Goal: Task Accomplishment & Management: Use online tool/utility

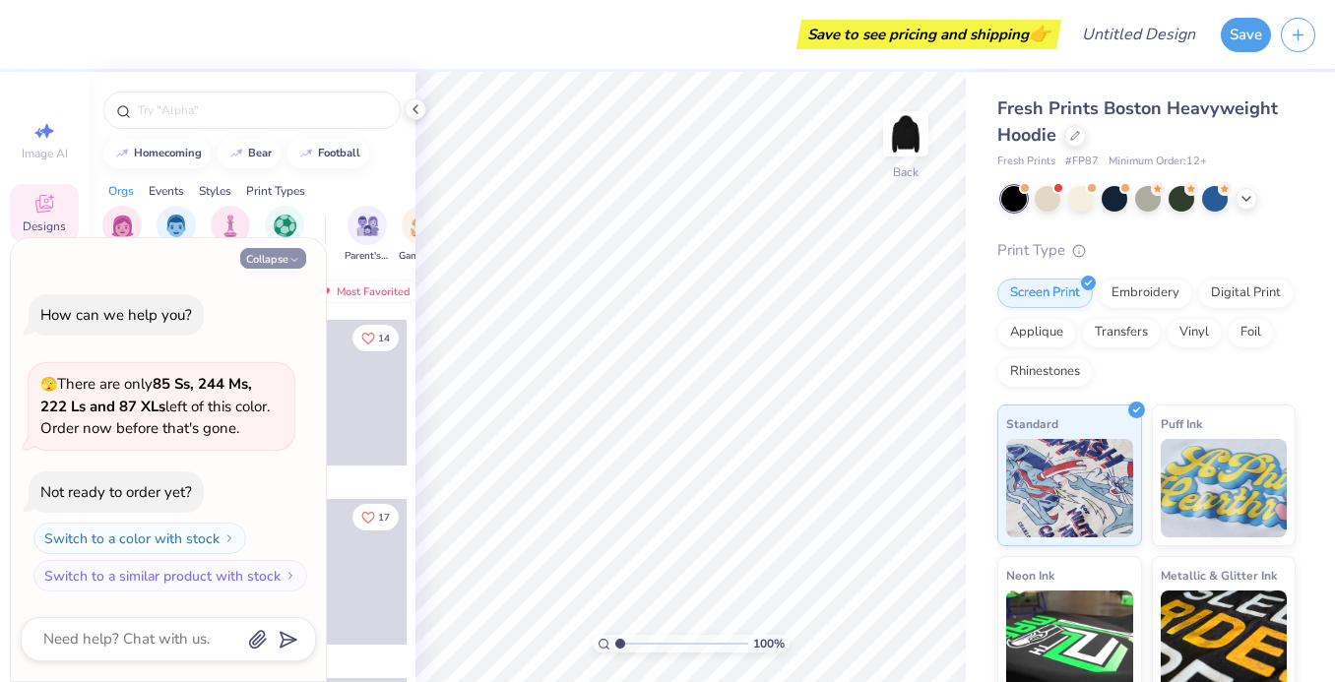
click at [298, 254] on icon "button" at bounding box center [294, 260] width 12 height 12
type textarea "x"
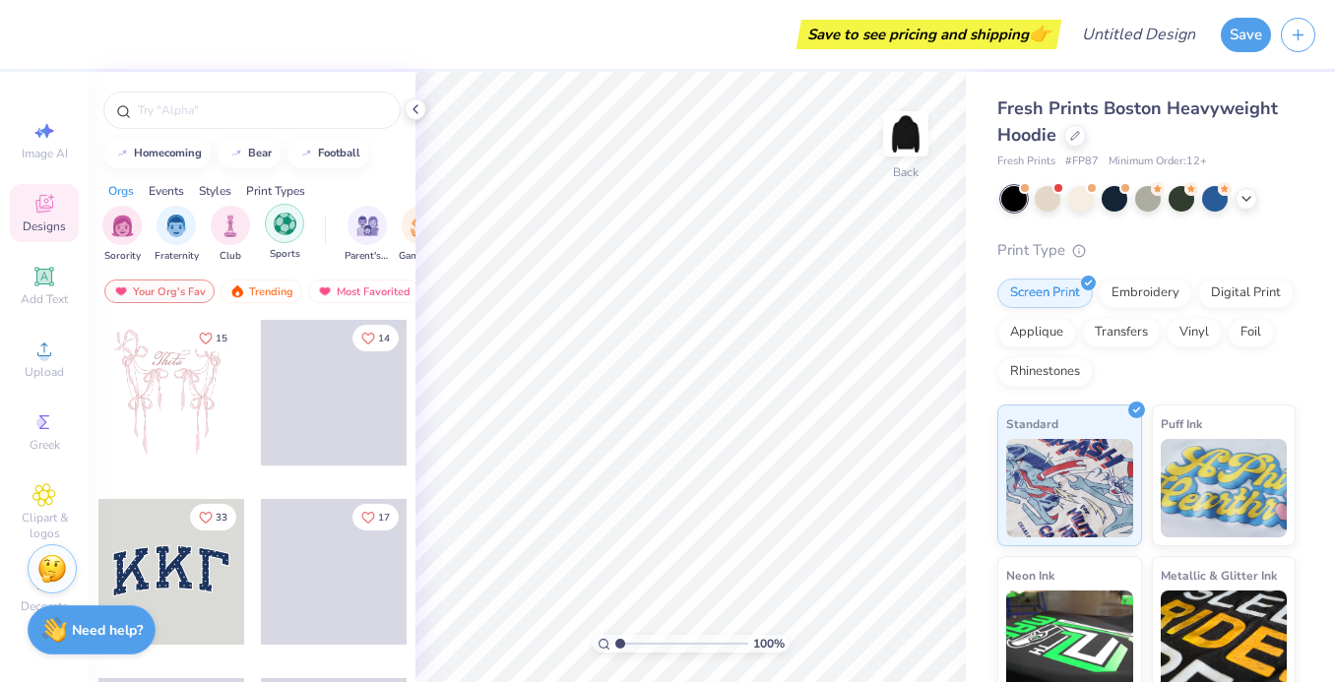
click at [285, 239] on div "filter for Sports" at bounding box center [284, 223] width 39 height 39
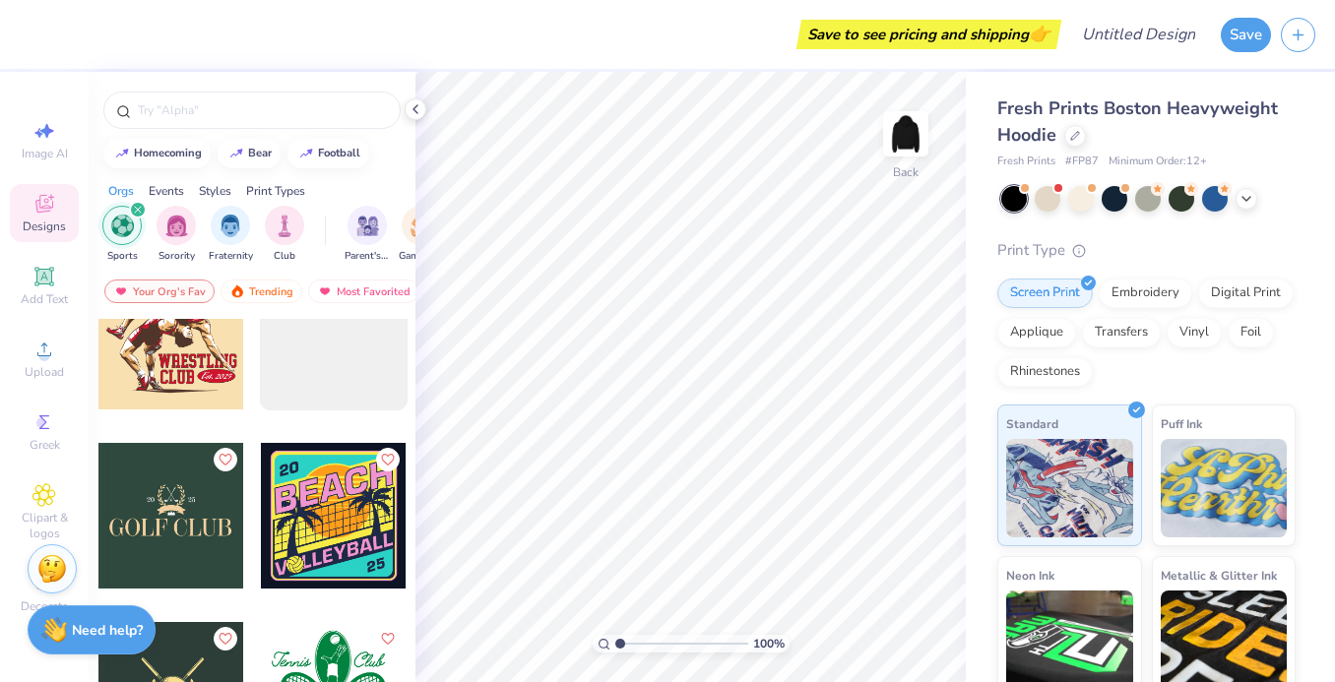
scroll to position [5827, 0]
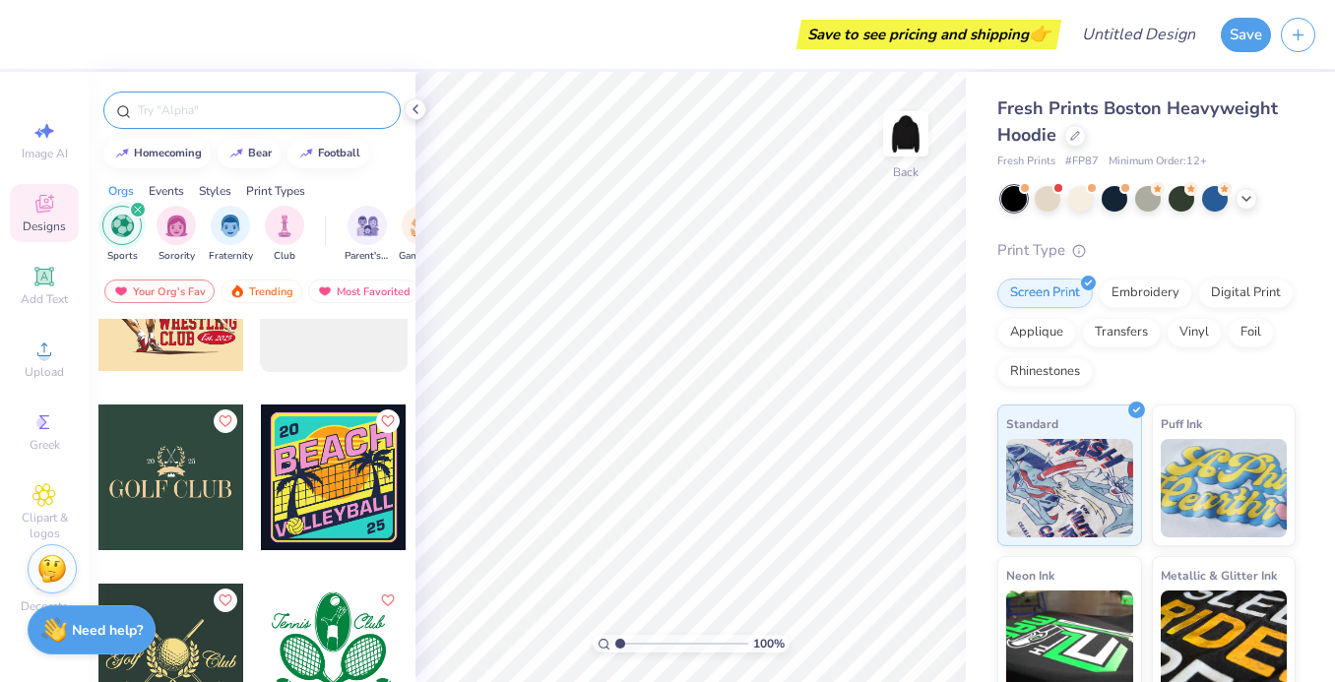
click at [270, 121] on div at bounding box center [251, 110] width 297 height 37
click at [251, 109] on input "text" at bounding box center [262, 110] width 252 height 20
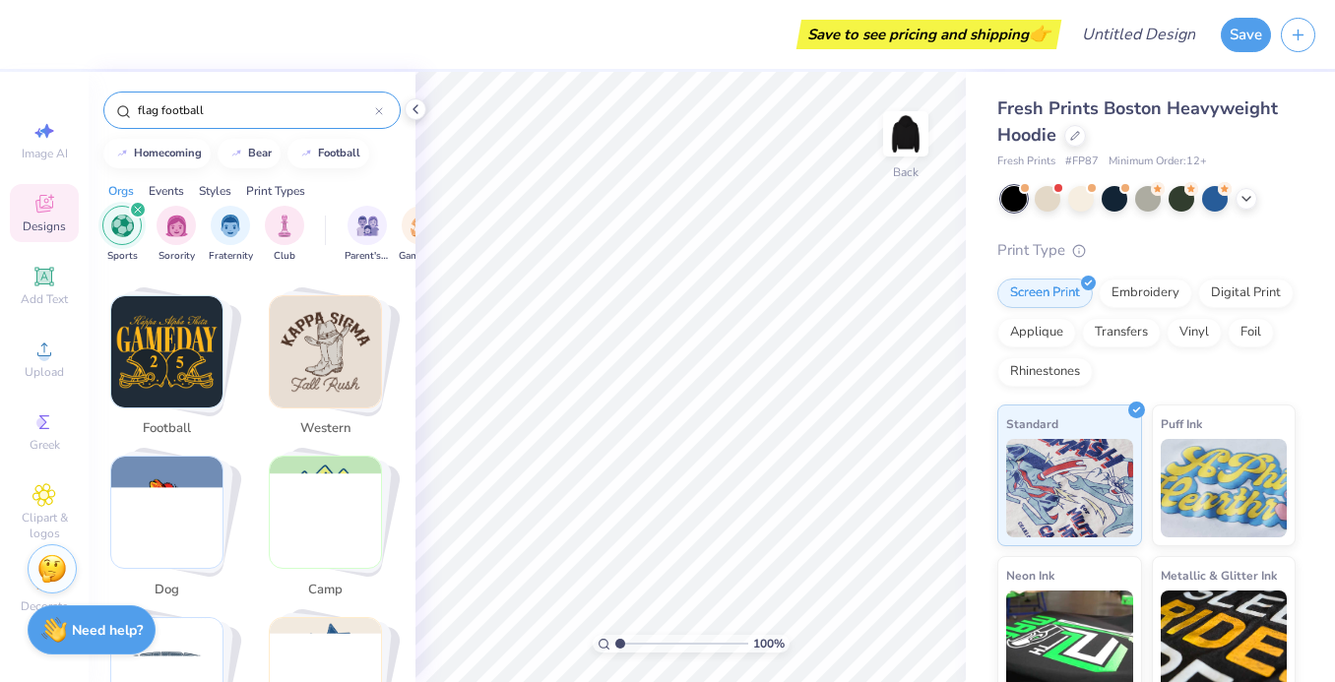
scroll to position [494, 0]
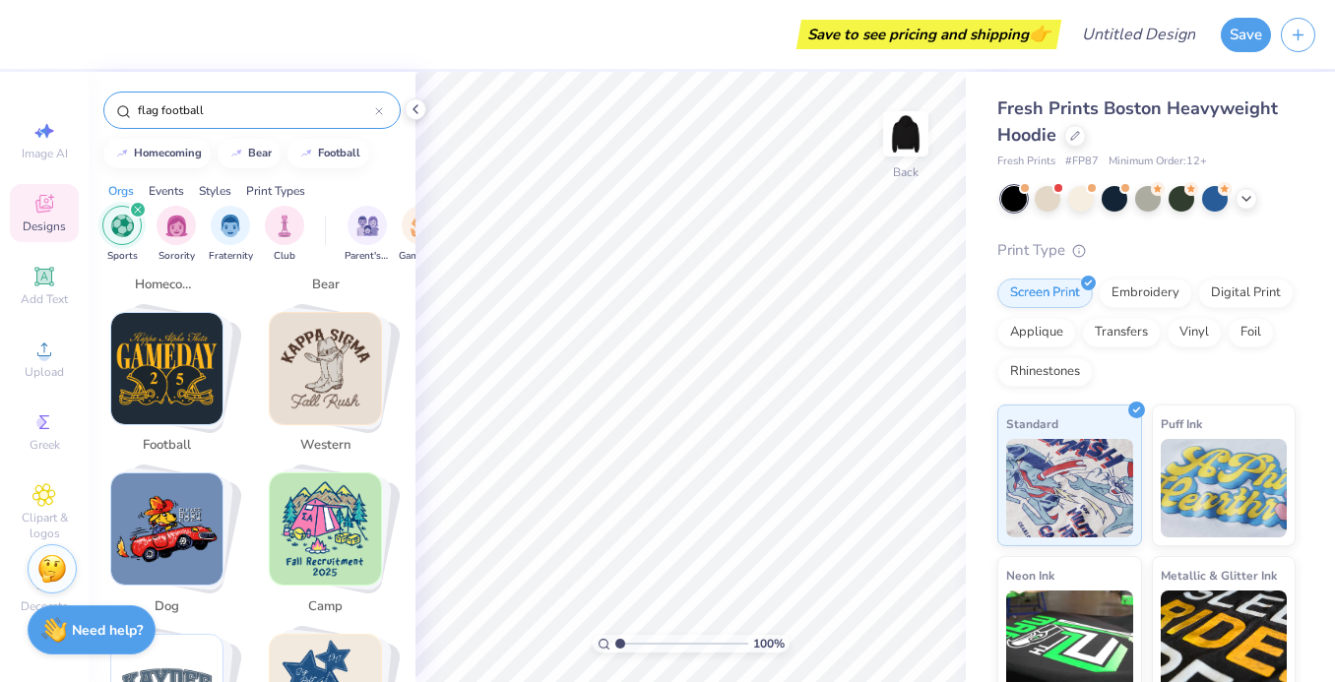
click at [207, 388] on img "Stack Card Button football" at bounding box center [166, 368] width 111 height 111
type input "football"
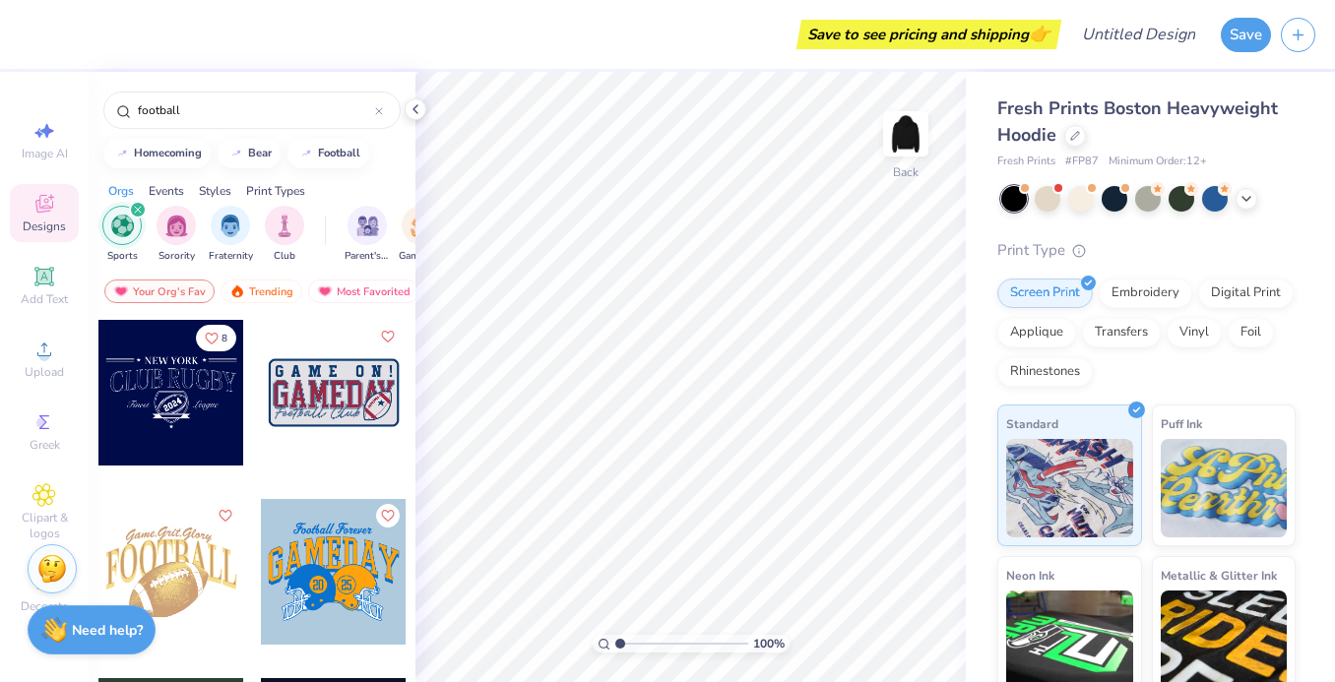
scroll to position [100, 0]
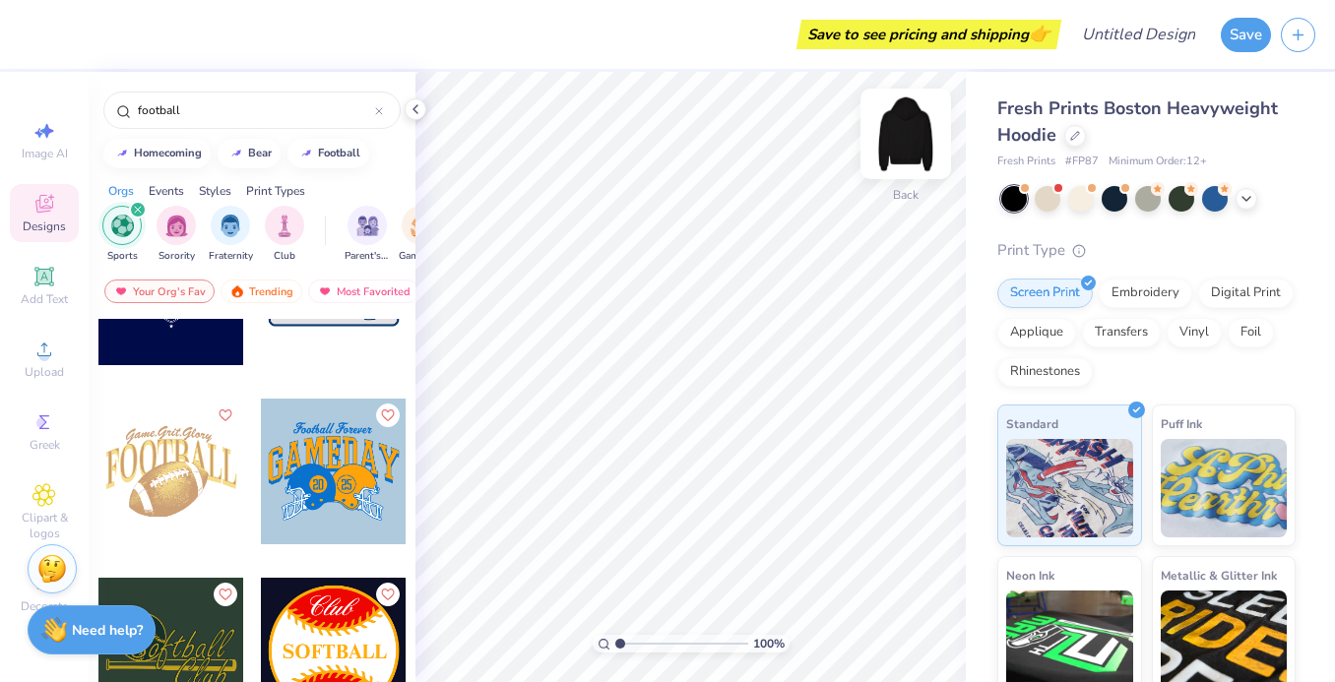
click at [909, 120] on img at bounding box center [905, 133] width 79 height 79
click at [1089, 200] on div at bounding box center [1081, 197] width 26 height 26
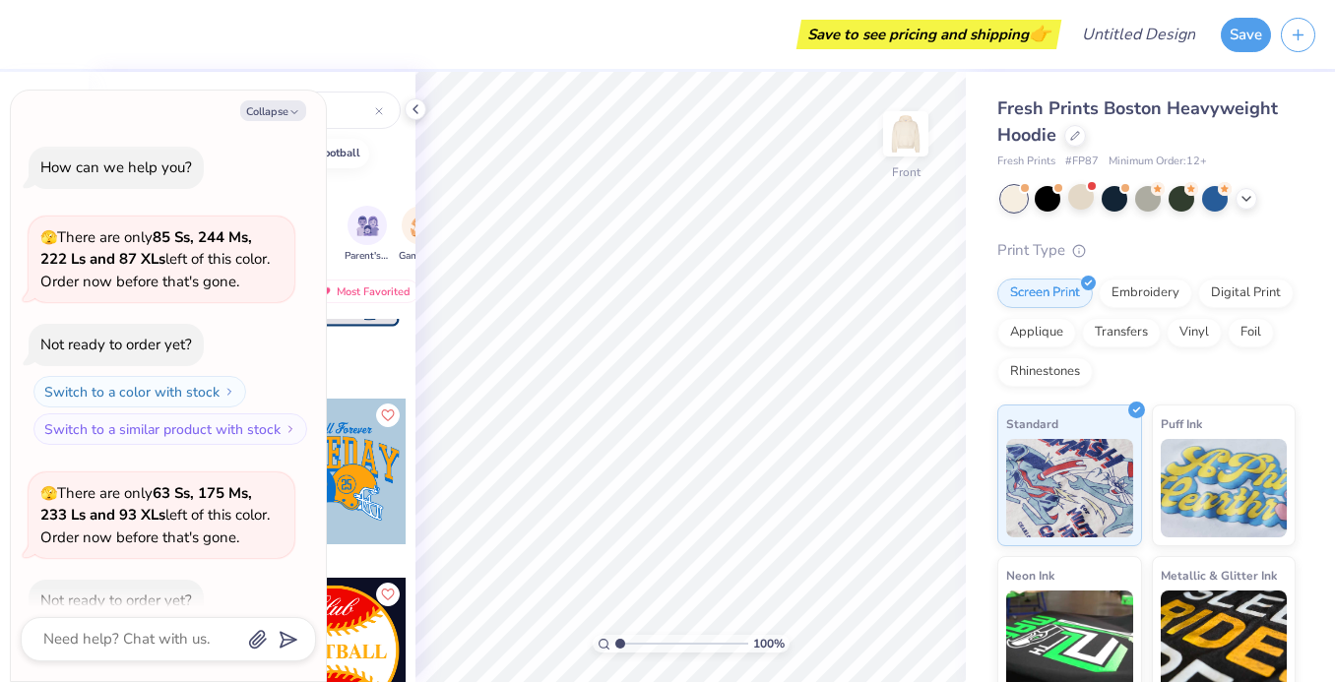
scroll to position [108, 0]
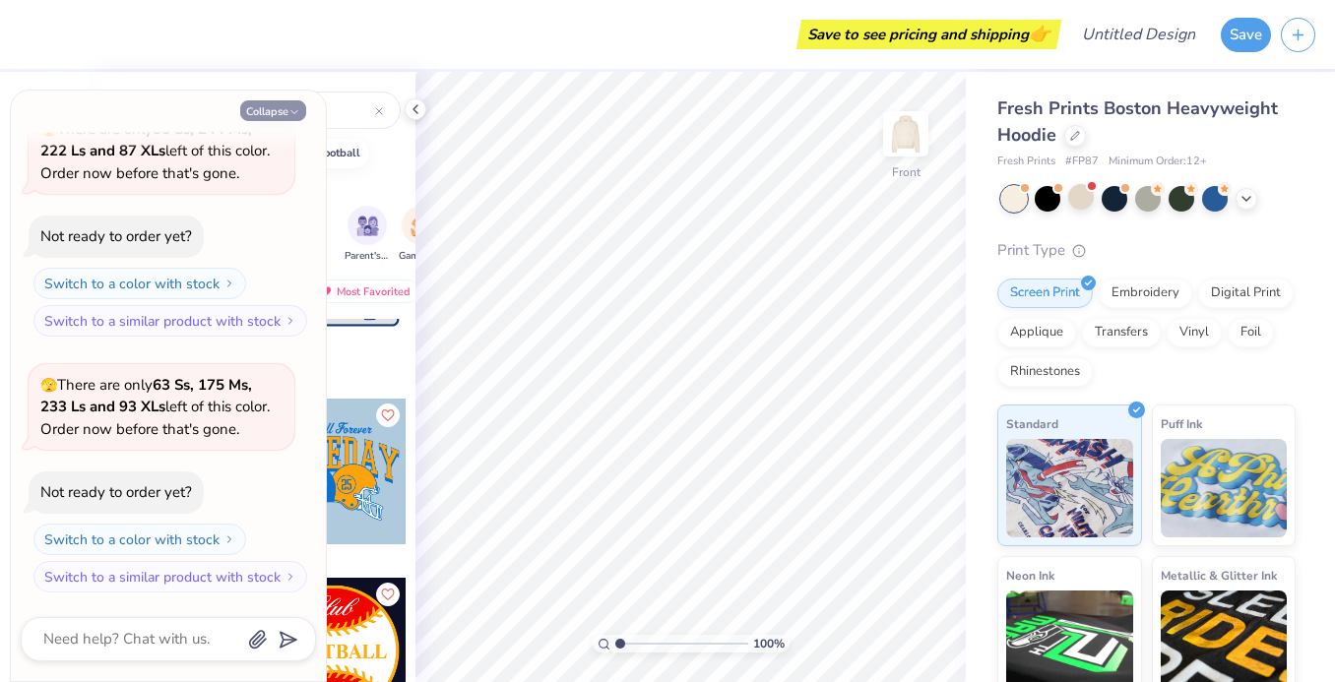
click at [279, 105] on button "Collapse" at bounding box center [273, 110] width 66 height 21
type textarea "x"
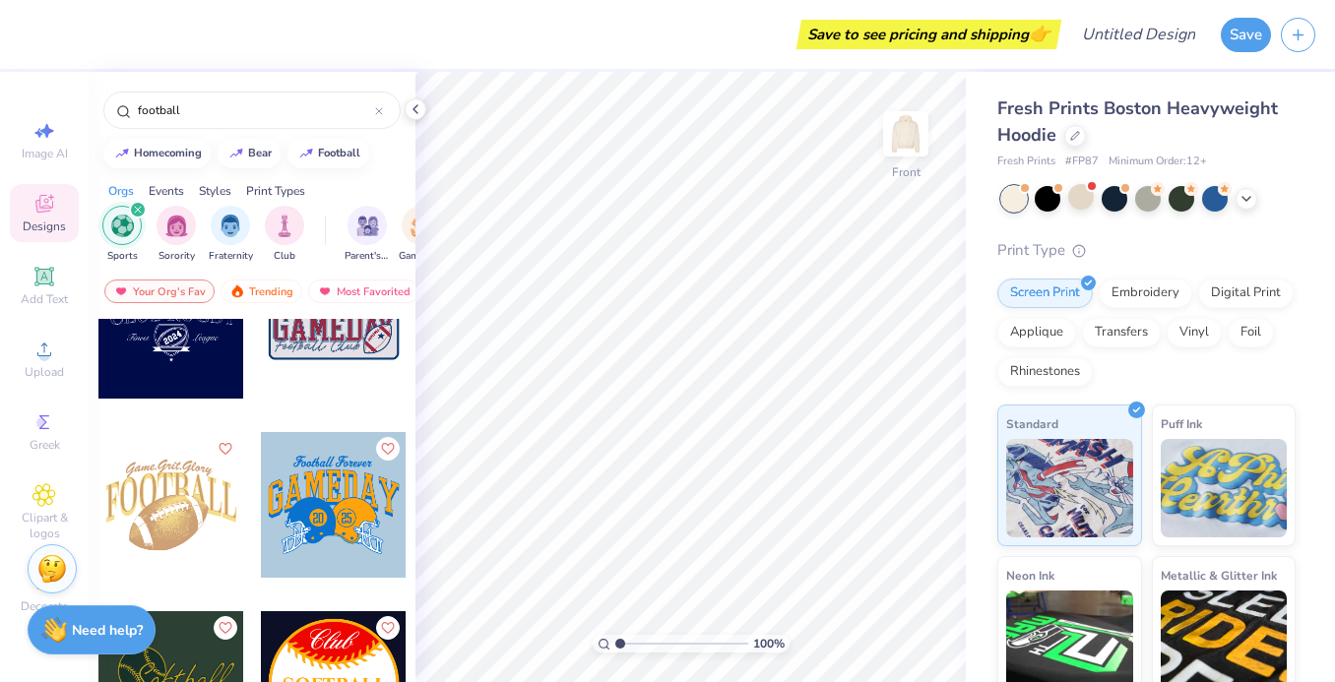
scroll to position [0, 0]
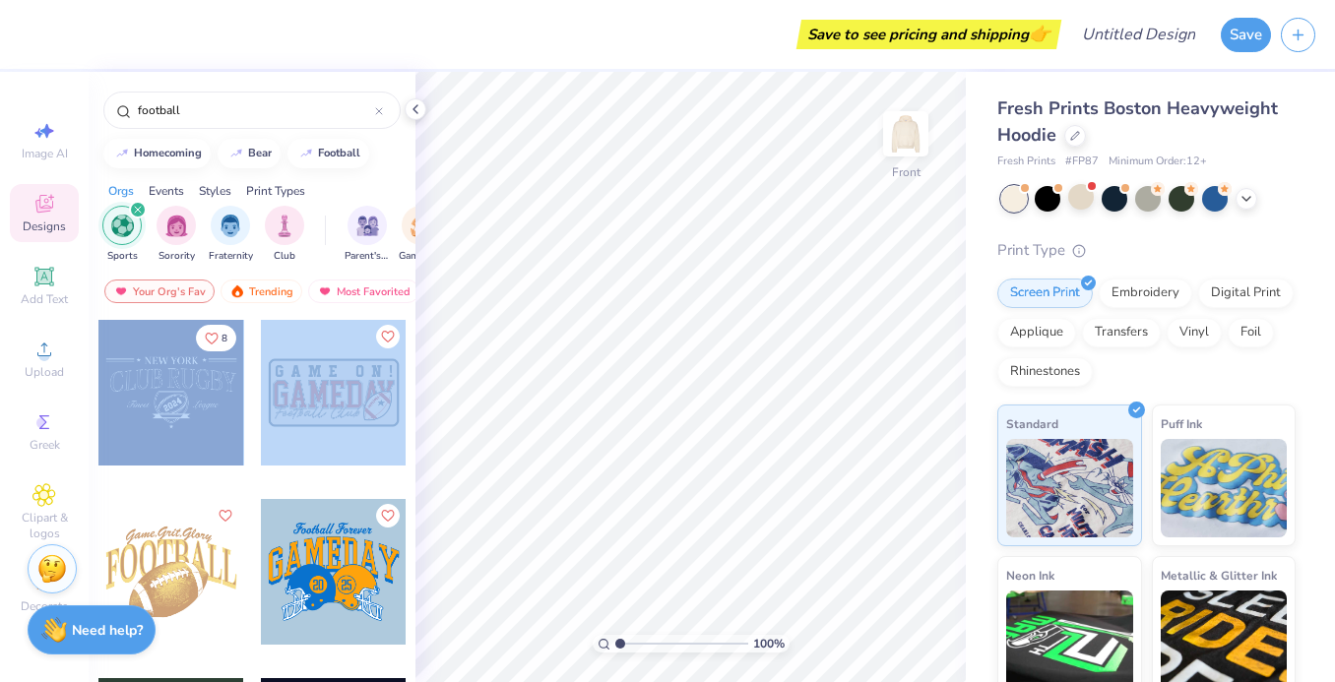
drag, startPoint x: 319, startPoint y: 380, endPoint x: 248, endPoint y: 412, distance: 78.0
click at [248, 412] on div "8" at bounding box center [252, 586] width 310 height 534
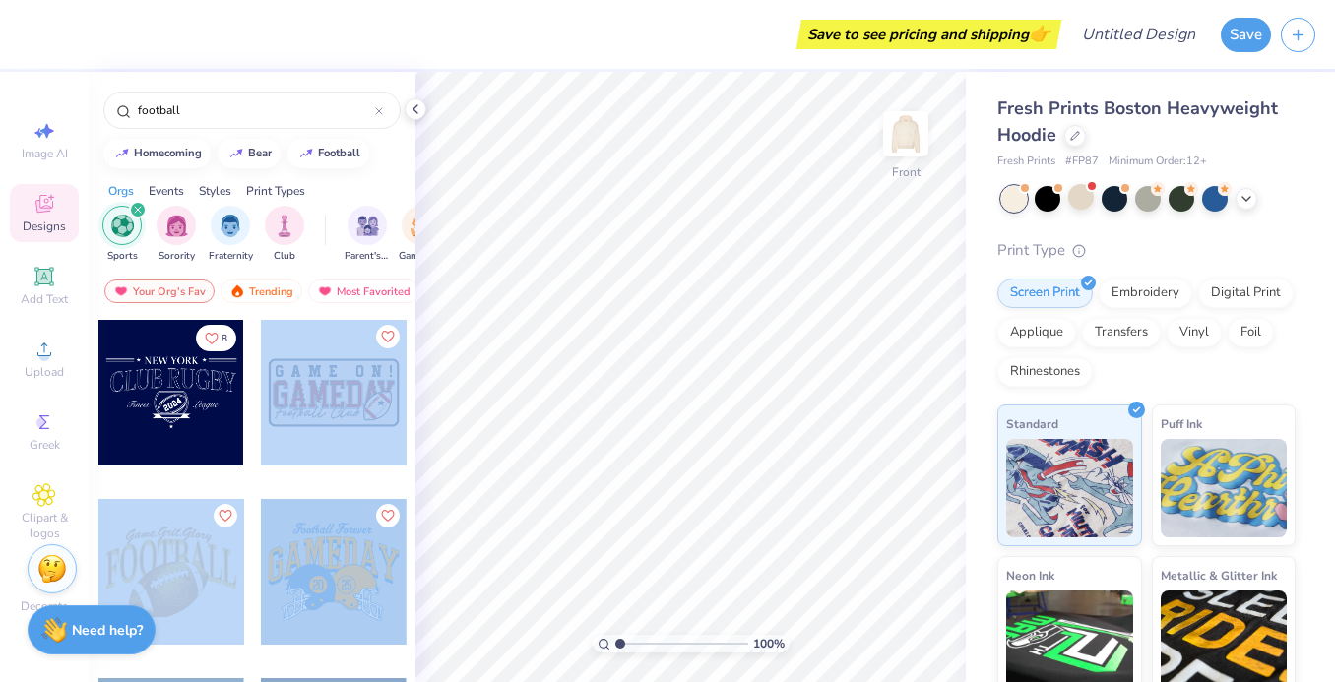
click at [658, 379] on div "Save to see pricing and shipping 👉 Design Title Save Image AI Designs Add Text …" at bounding box center [667, 341] width 1335 height 682
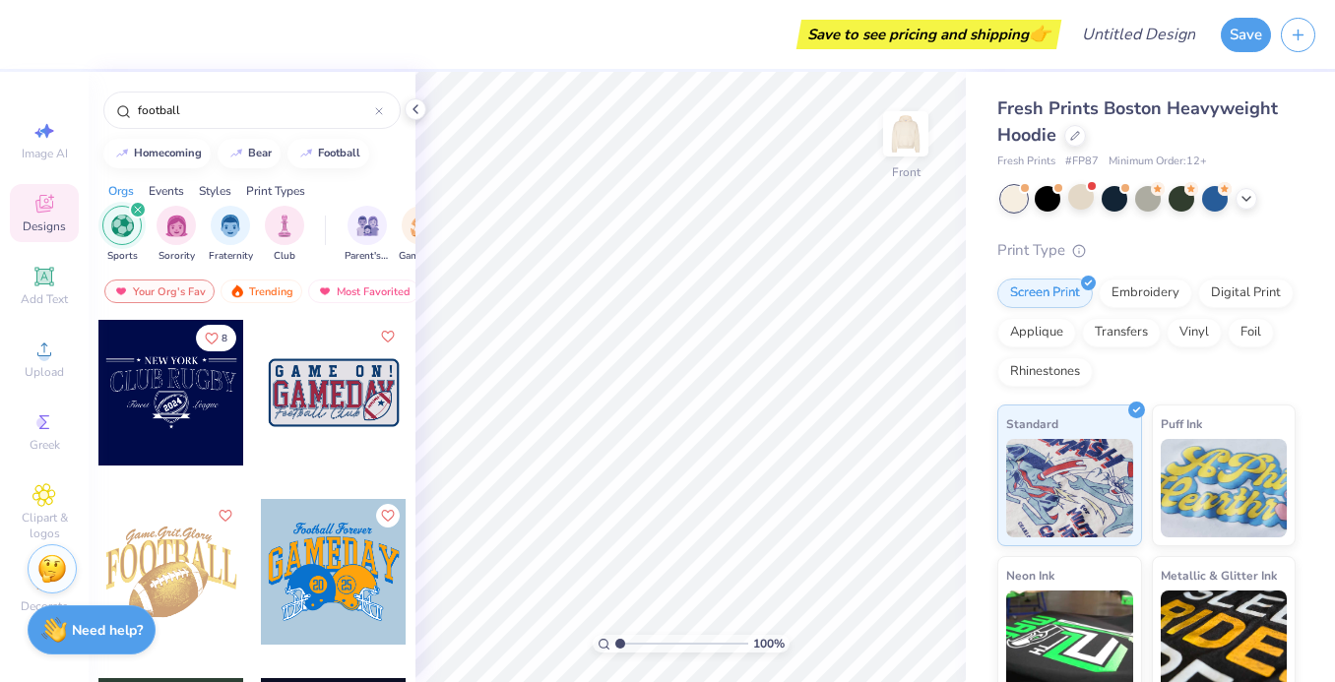
click at [331, 408] on div at bounding box center [334, 393] width 146 height 146
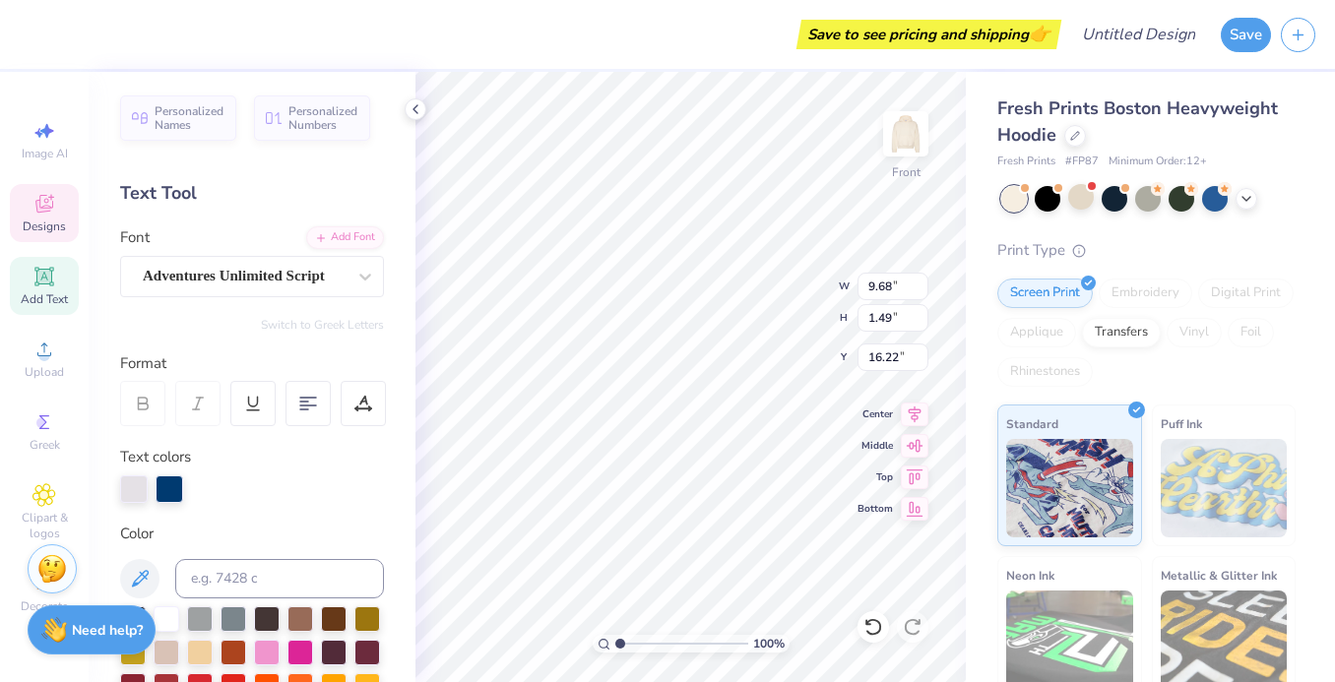
type input "9.68"
type input "1.49"
type input "16.22"
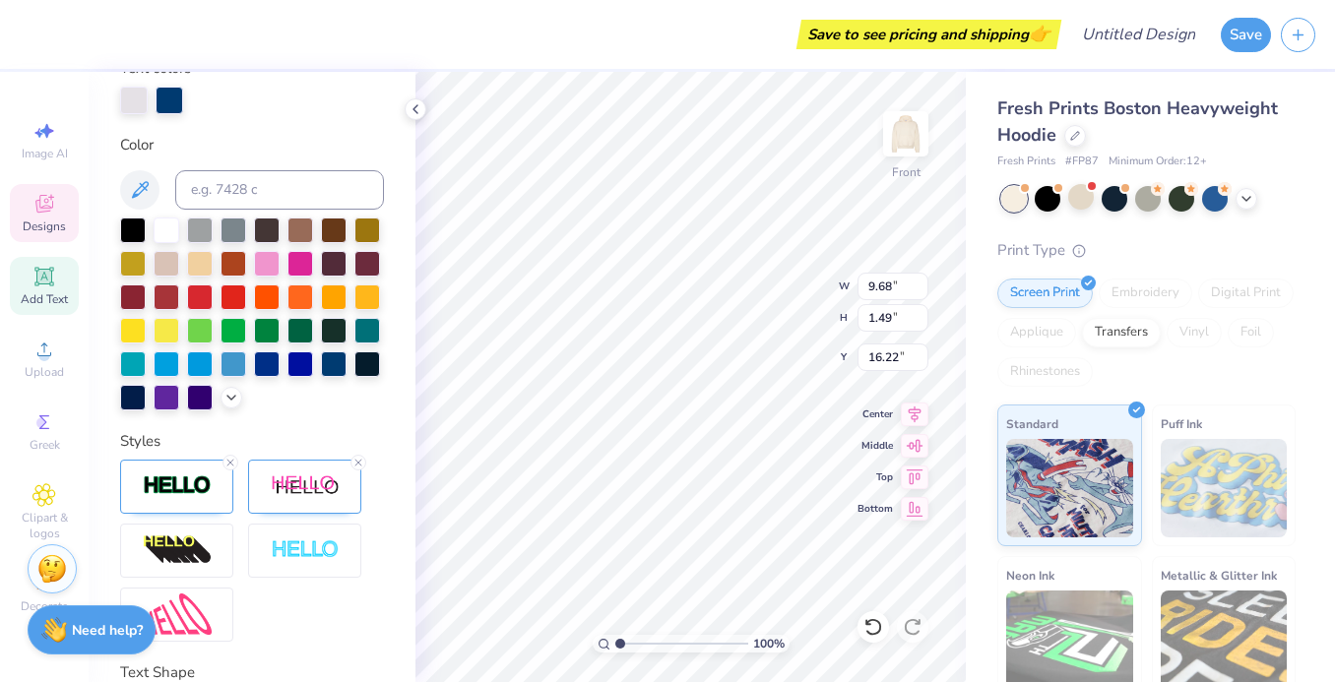
scroll to position [395, 0]
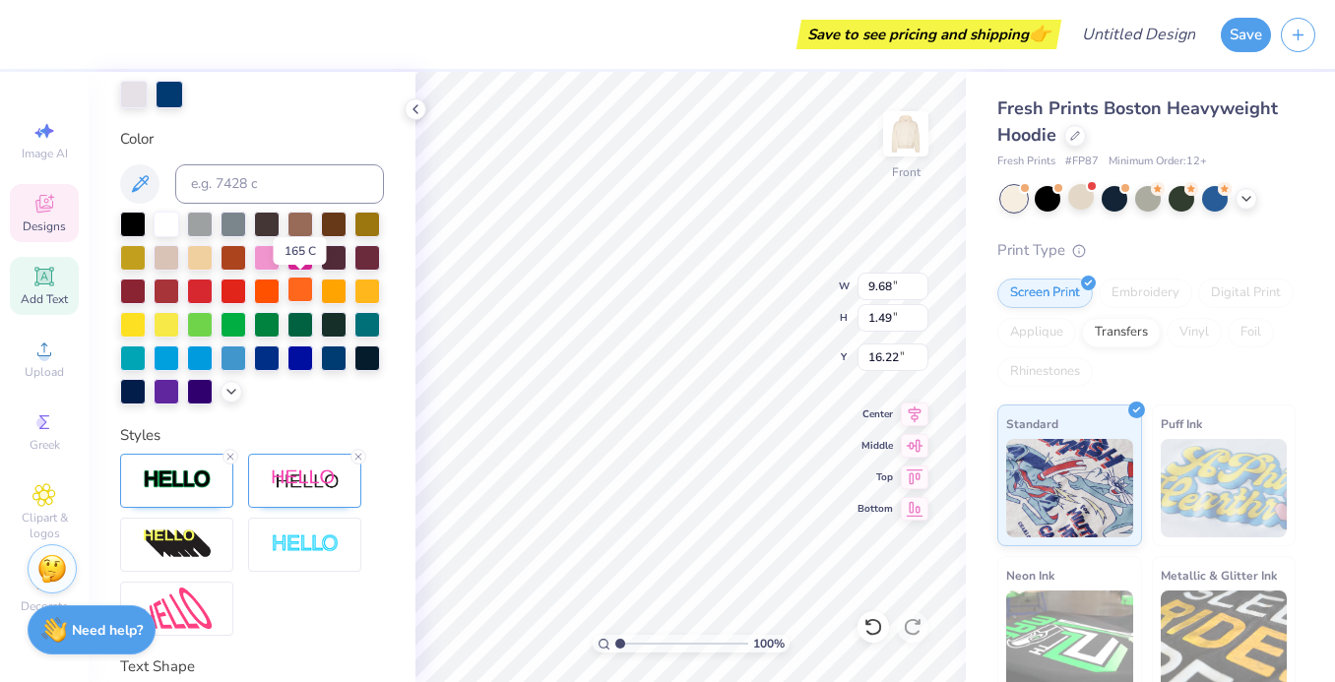
click at [301, 282] on div at bounding box center [300, 290] width 26 height 26
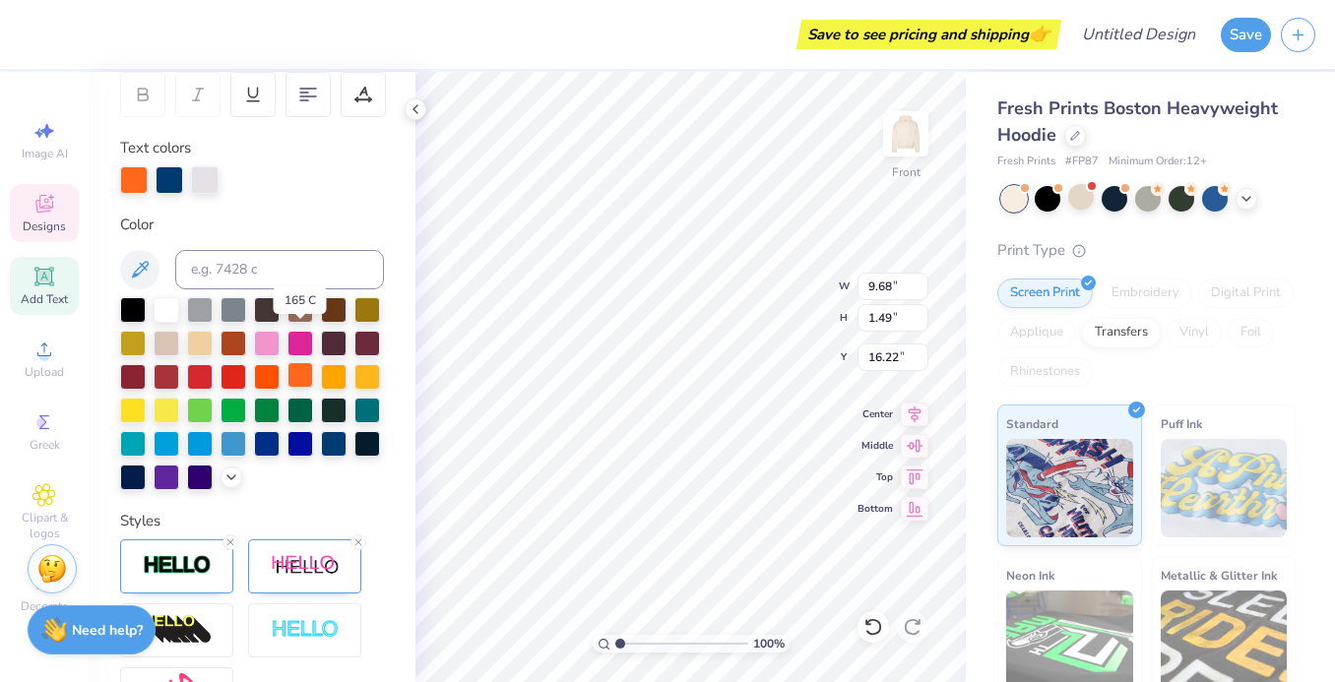
scroll to position [304, 0]
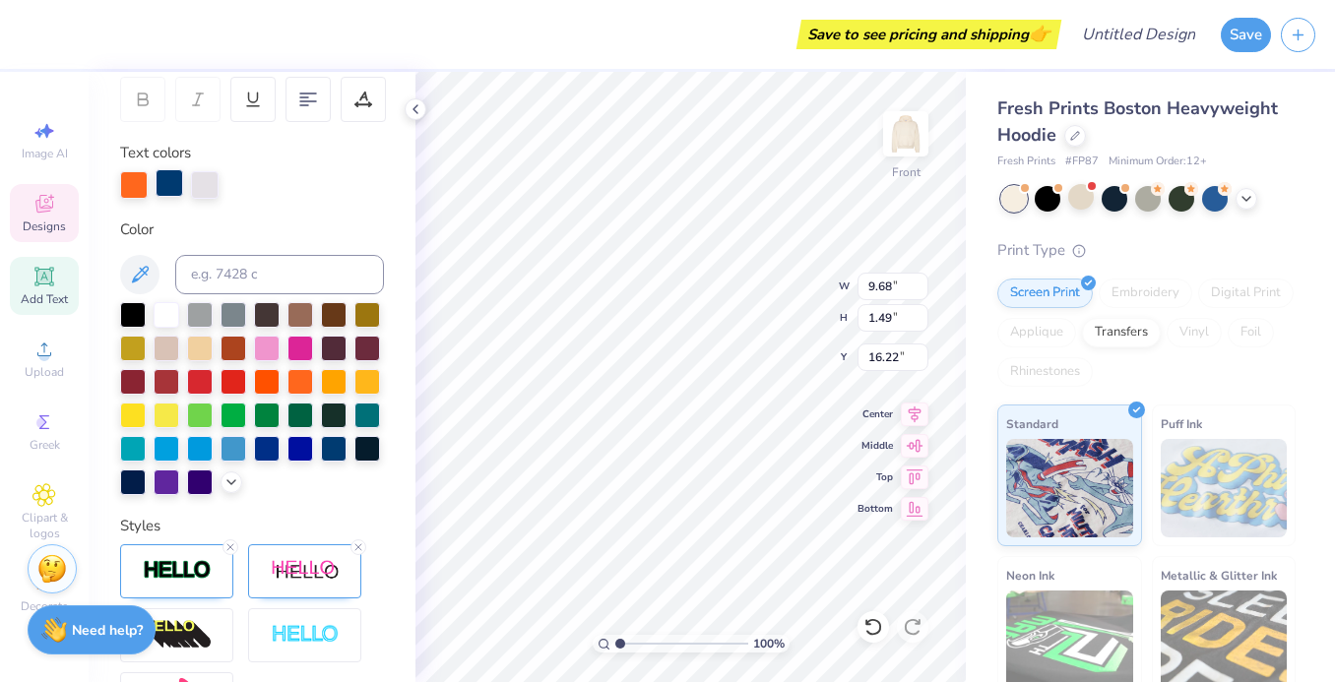
click at [170, 183] on div at bounding box center [170, 183] width 28 height 28
click at [267, 448] on div at bounding box center [267, 447] width 26 height 26
click at [199, 175] on div at bounding box center [205, 183] width 28 height 28
click at [164, 316] on div at bounding box center [167, 313] width 26 height 26
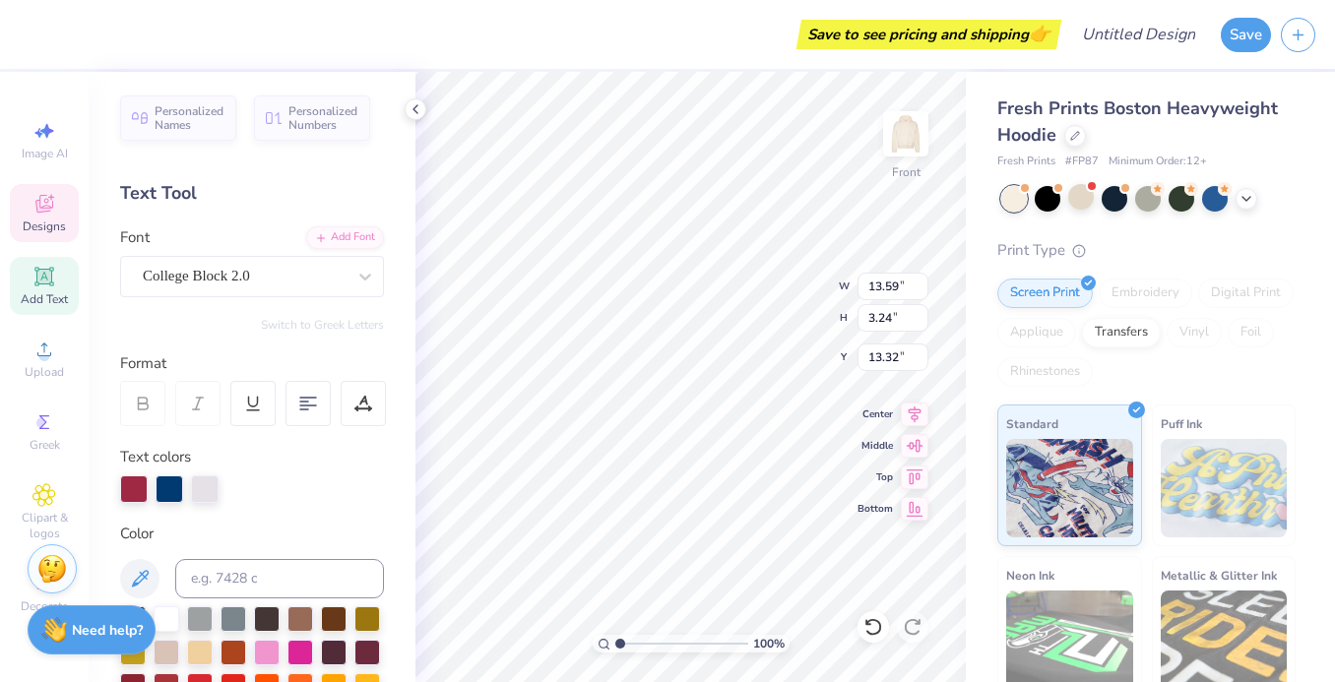
scroll to position [145, 0]
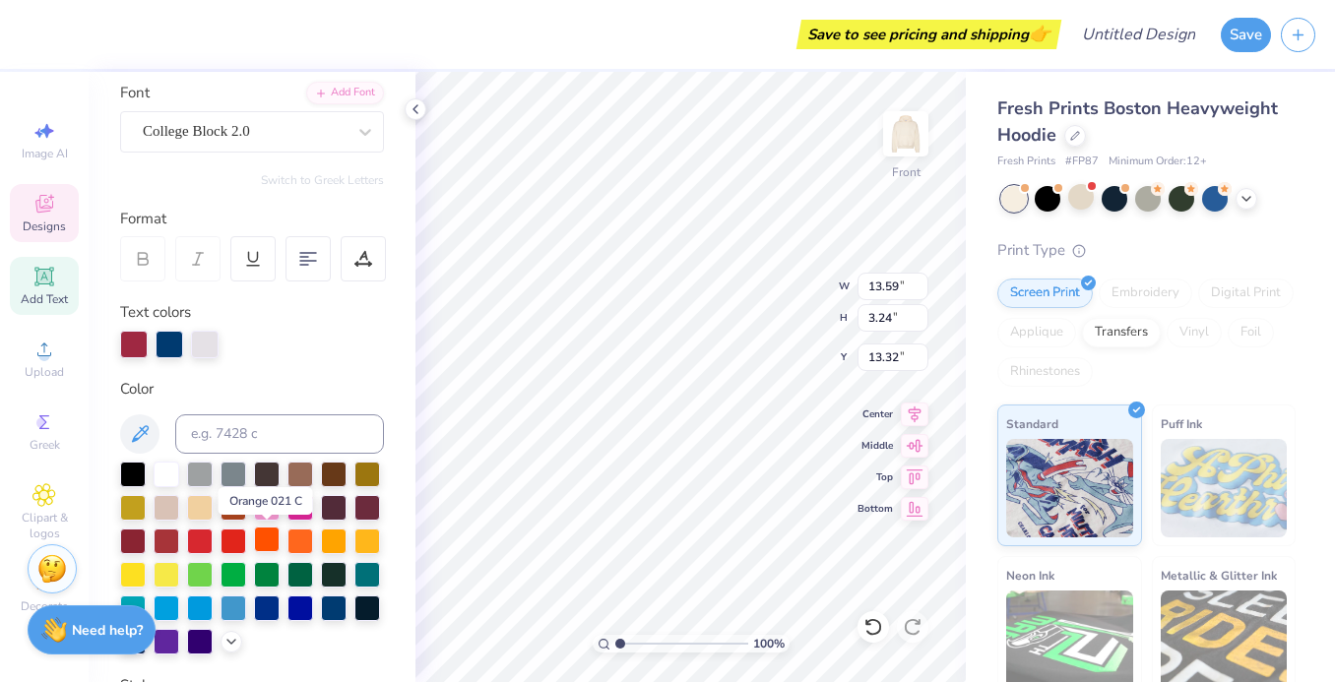
click at [270, 538] on div at bounding box center [267, 540] width 26 height 26
click at [270, 539] on div at bounding box center [267, 540] width 26 height 26
click at [295, 539] on div at bounding box center [300, 540] width 26 height 26
click at [267, 536] on div at bounding box center [267, 540] width 26 height 26
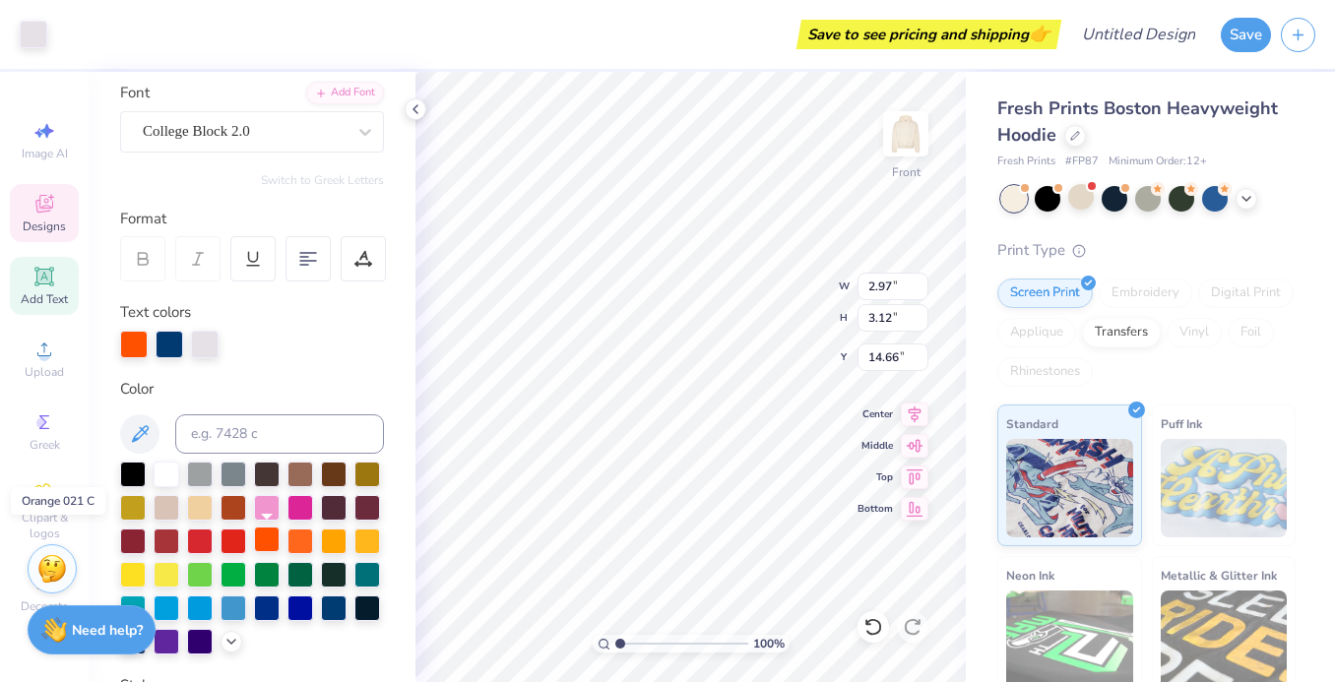
click at [267, 536] on div at bounding box center [267, 540] width 26 height 26
click at [298, 538] on div at bounding box center [300, 540] width 26 height 26
type input "9.68"
type input "1.49"
type input "16.22"
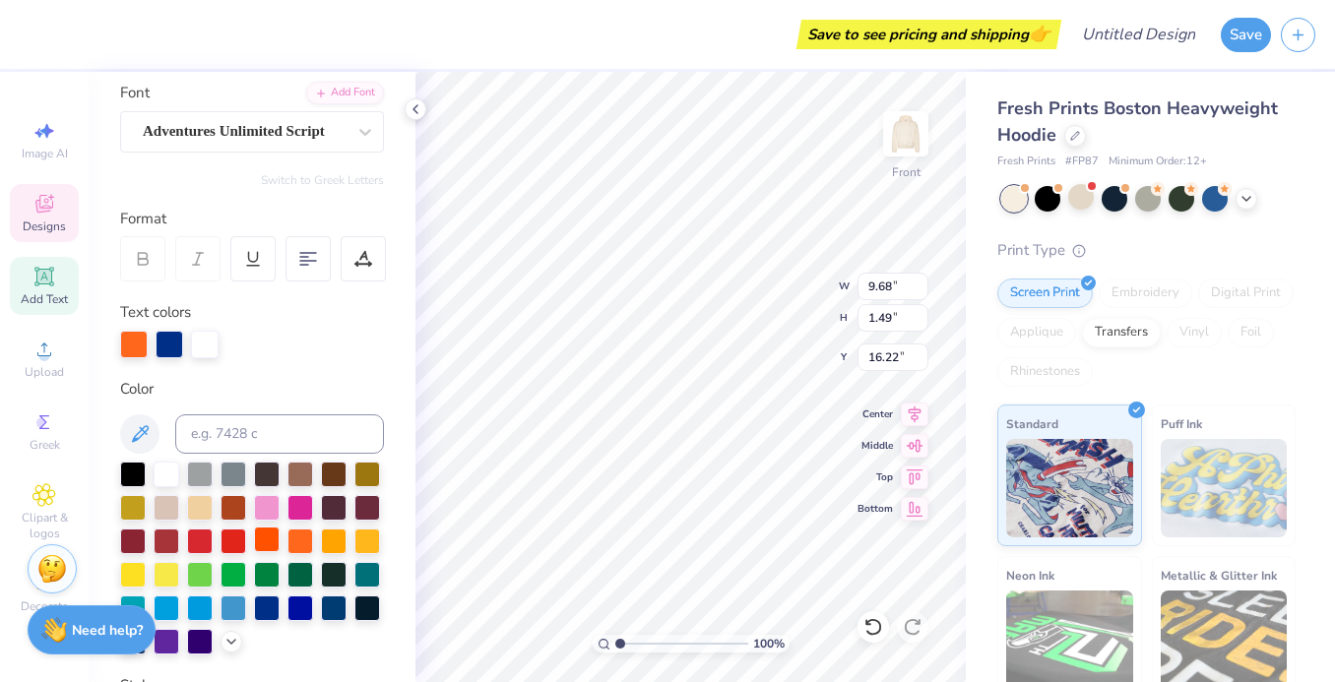
click at [270, 536] on div at bounding box center [267, 540] width 26 height 26
type textarea "Flag Football"
click at [296, 533] on div at bounding box center [300, 540] width 26 height 26
click at [176, 336] on div at bounding box center [170, 343] width 28 height 28
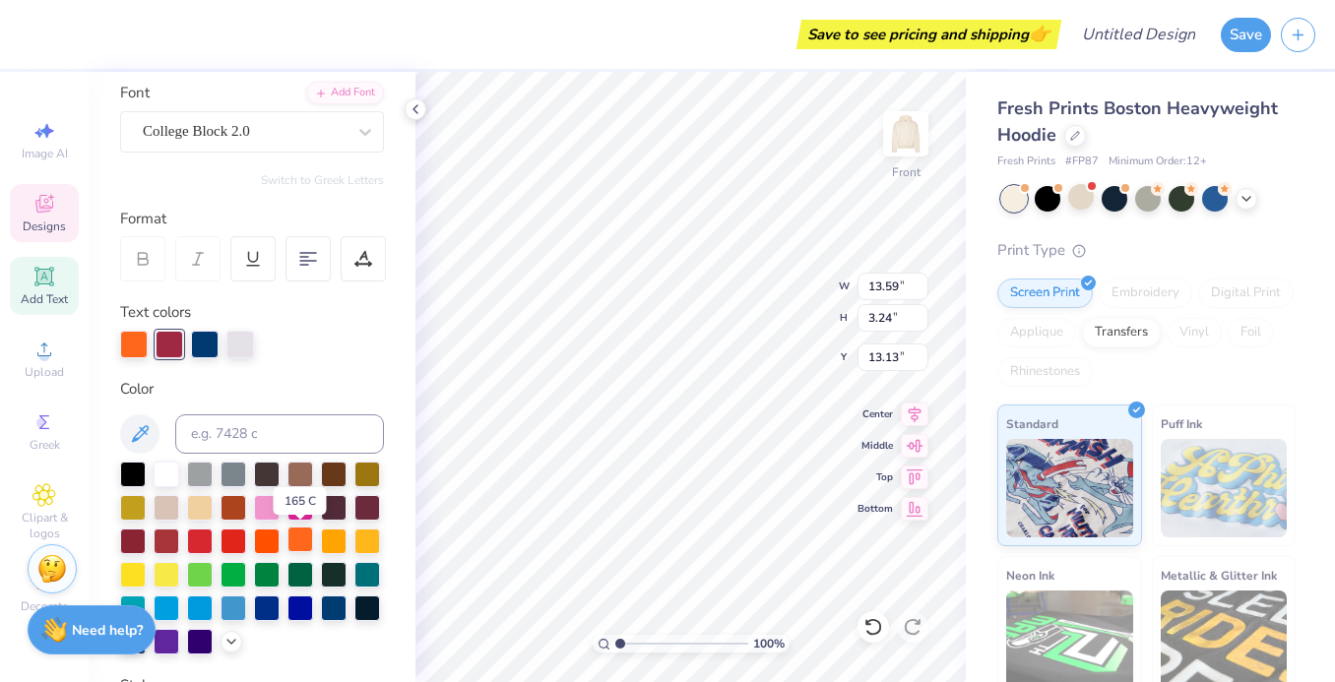
click at [298, 547] on div at bounding box center [300, 540] width 26 height 26
type input "3.19"
type input "3.35"
type input "14.54"
type input "2.97"
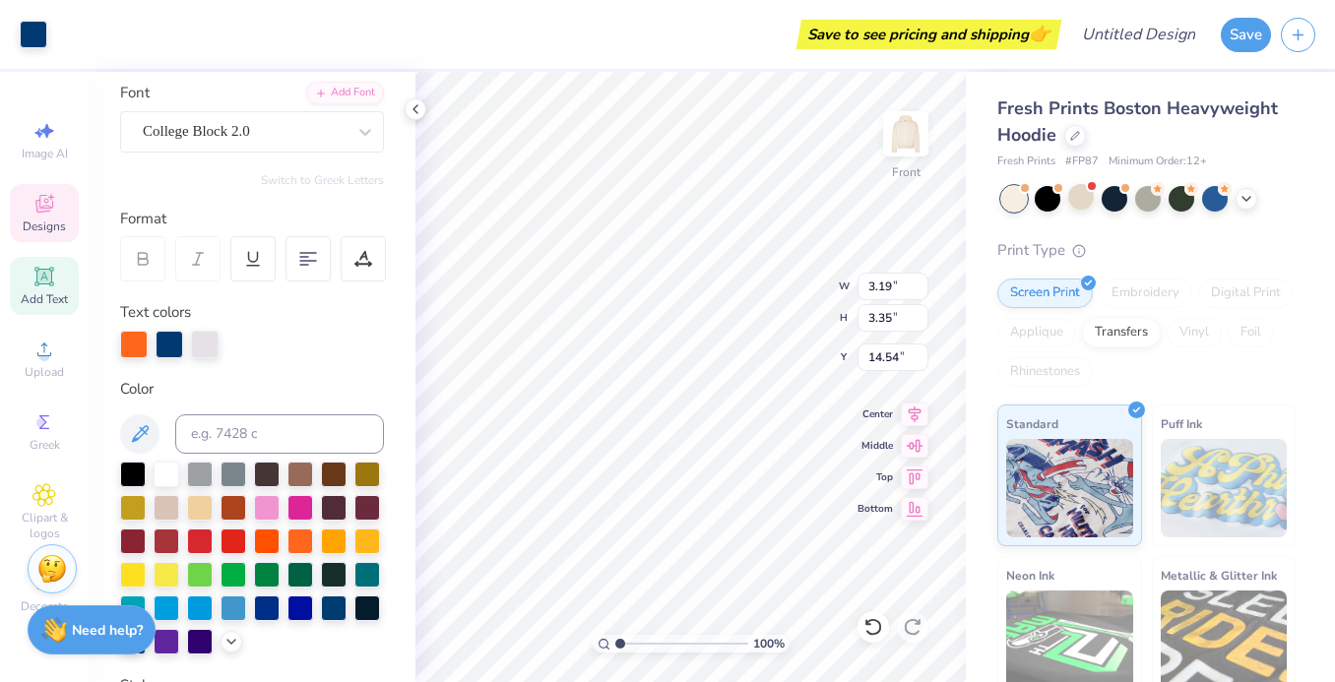
type input "3.12"
type input "14.66"
type input "9.68"
type input "1.49"
type input "16.22"
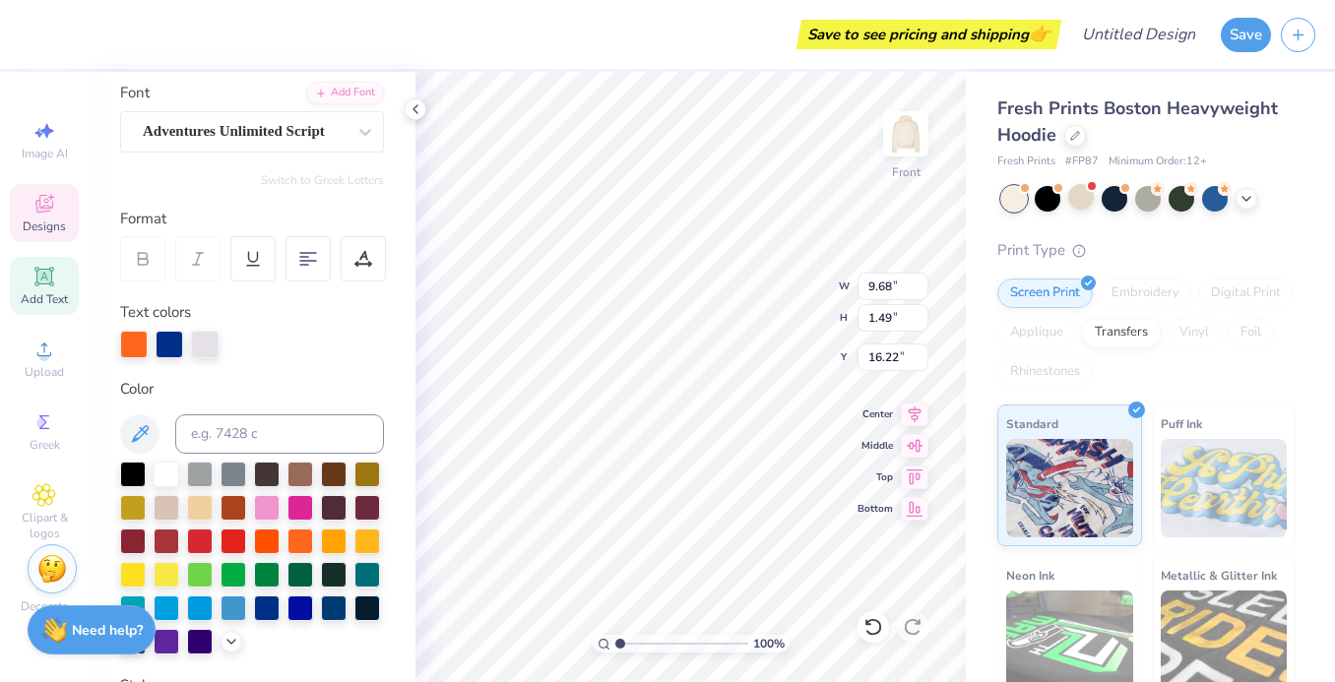
type textarea "C"
type textarea "Flag Football"
click at [978, 490] on div "Fresh Prints Boston Heavyweight Hoodie Fresh Prints # FP87 Minimum Order: 12 + …" at bounding box center [1150, 461] width 369 height 778
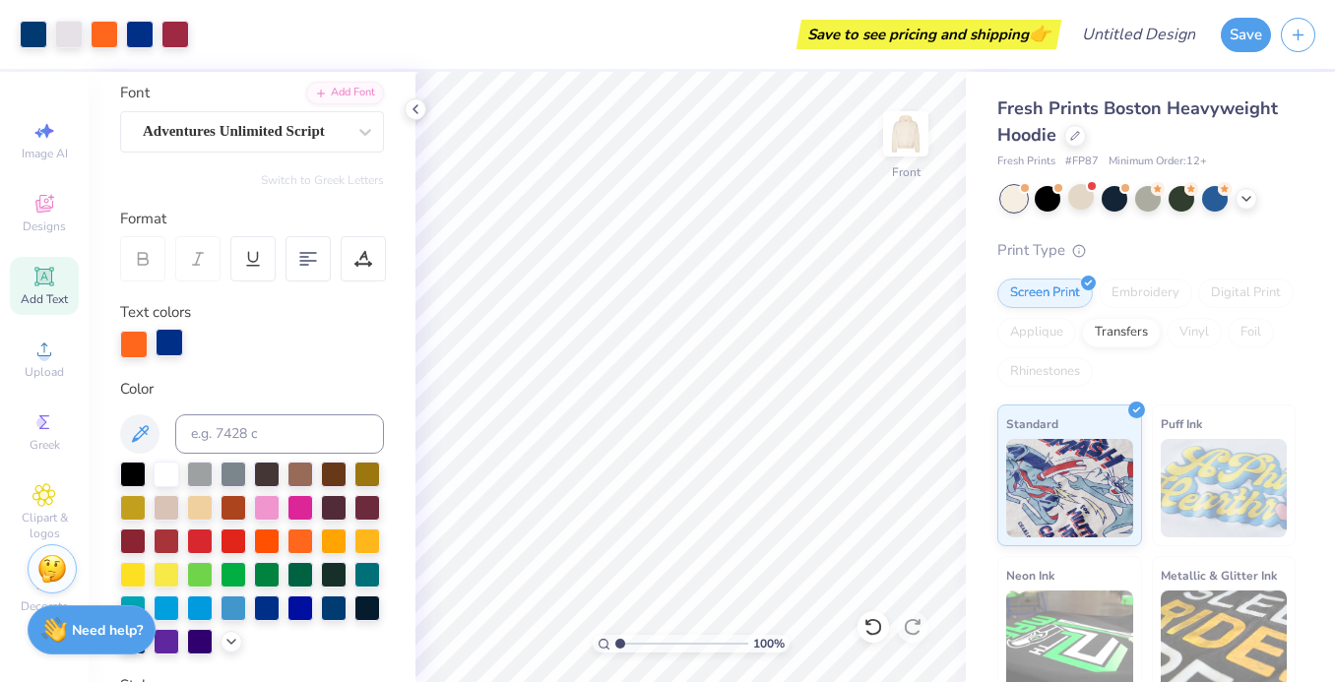
click at [172, 333] on div at bounding box center [170, 343] width 28 height 28
click at [306, 541] on div at bounding box center [300, 540] width 26 height 26
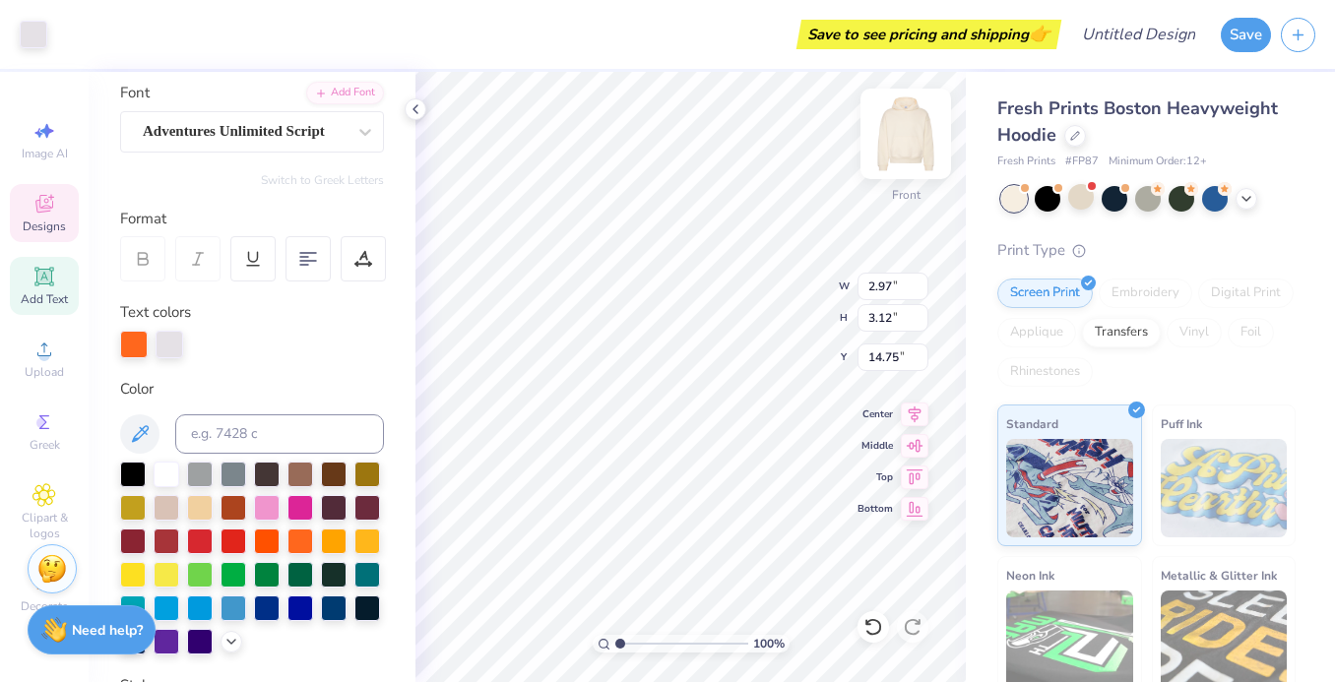
click at [799, 309] on div "100 % Front W 2.97 2.97 " H 3.12 3.12 " Y 14.75 14.75 " Center Middle Top Bottom" at bounding box center [690, 377] width 550 height 610
click at [872, 624] on icon at bounding box center [873, 627] width 20 height 20
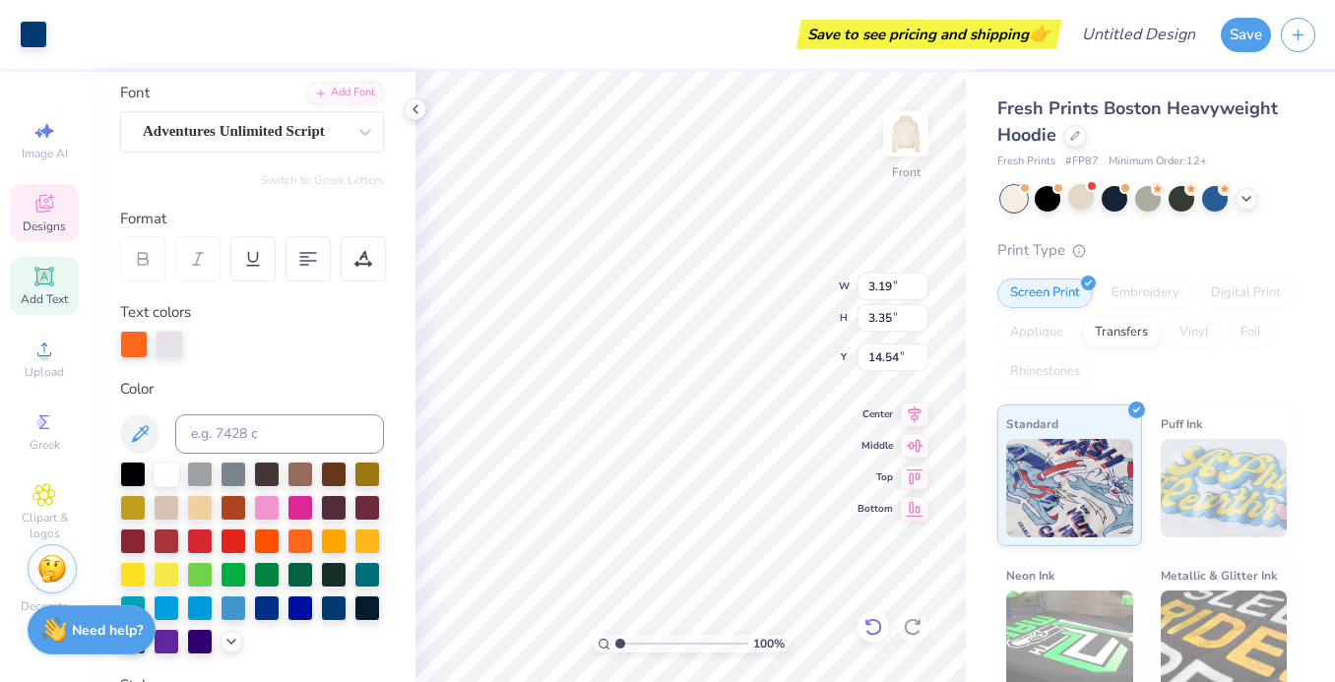
click at [872, 624] on icon at bounding box center [873, 627] width 20 height 20
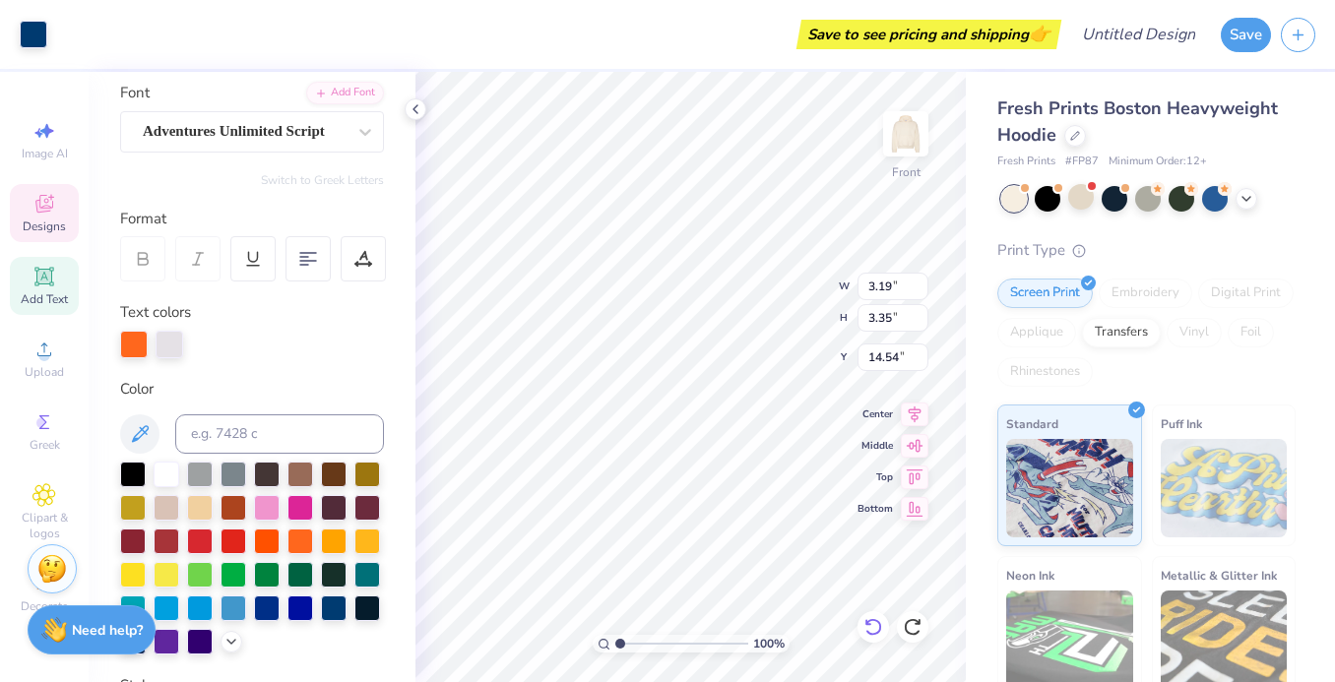
click at [873, 625] on icon at bounding box center [873, 627] width 20 height 20
click at [873, 618] on icon at bounding box center [873, 627] width 20 height 20
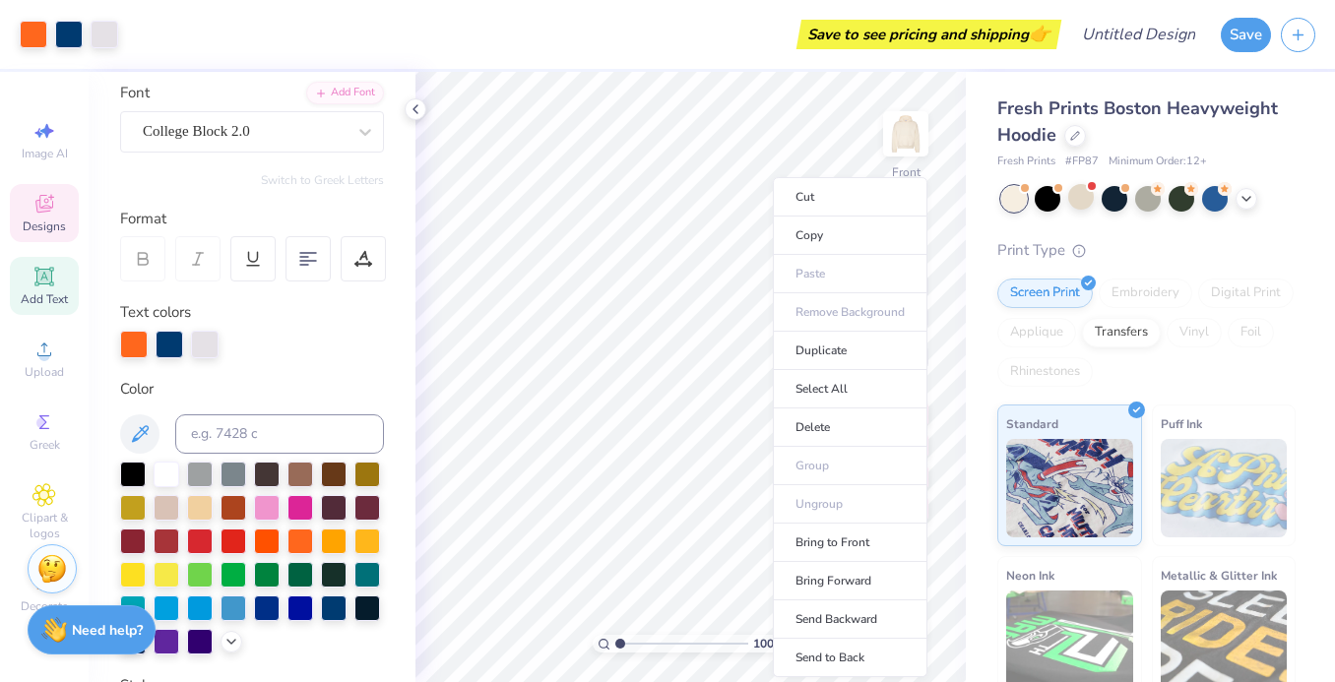
type input "13.59"
type input "3.24"
type input "13.13"
click at [855, 540] on li "Bring to Front" at bounding box center [850, 543] width 155 height 38
click at [810, 534] on li "Bring to Front" at bounding box center [853, 543] width 155 height 38
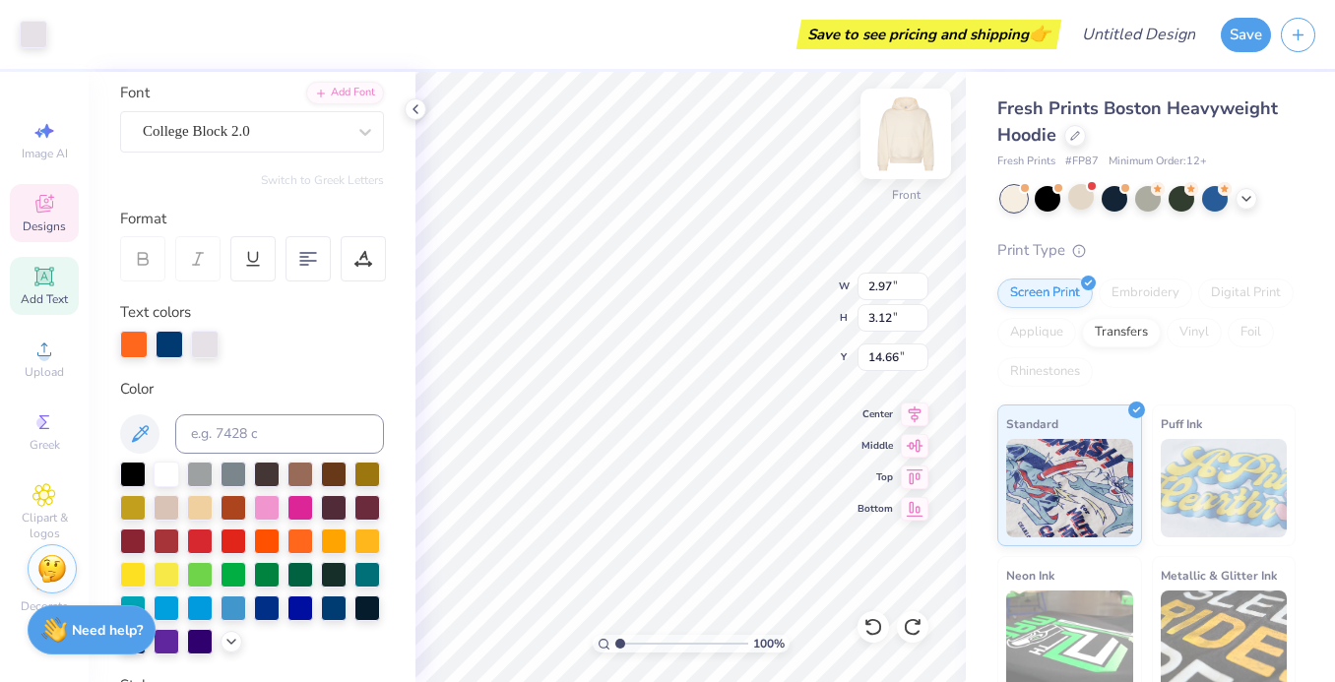
click at [910, 118] on img at bounding box center [905, 133] width 79 height 79
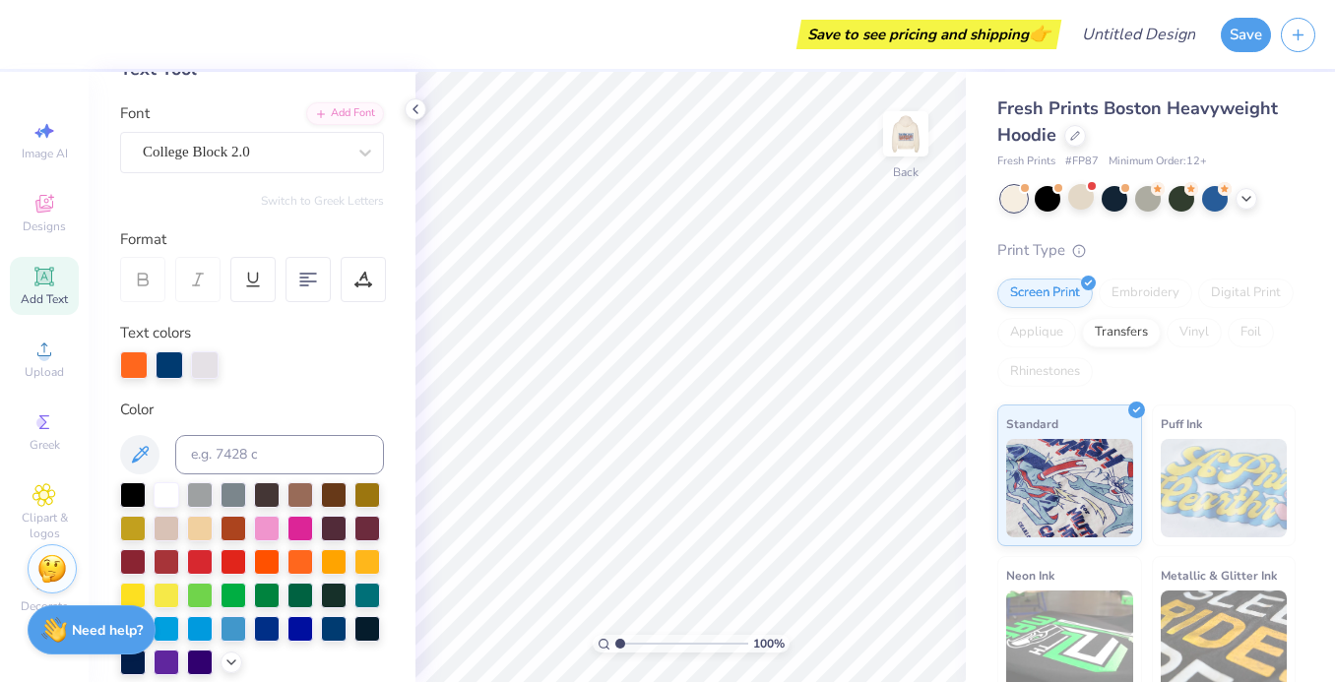
scroll to position [0, 0]
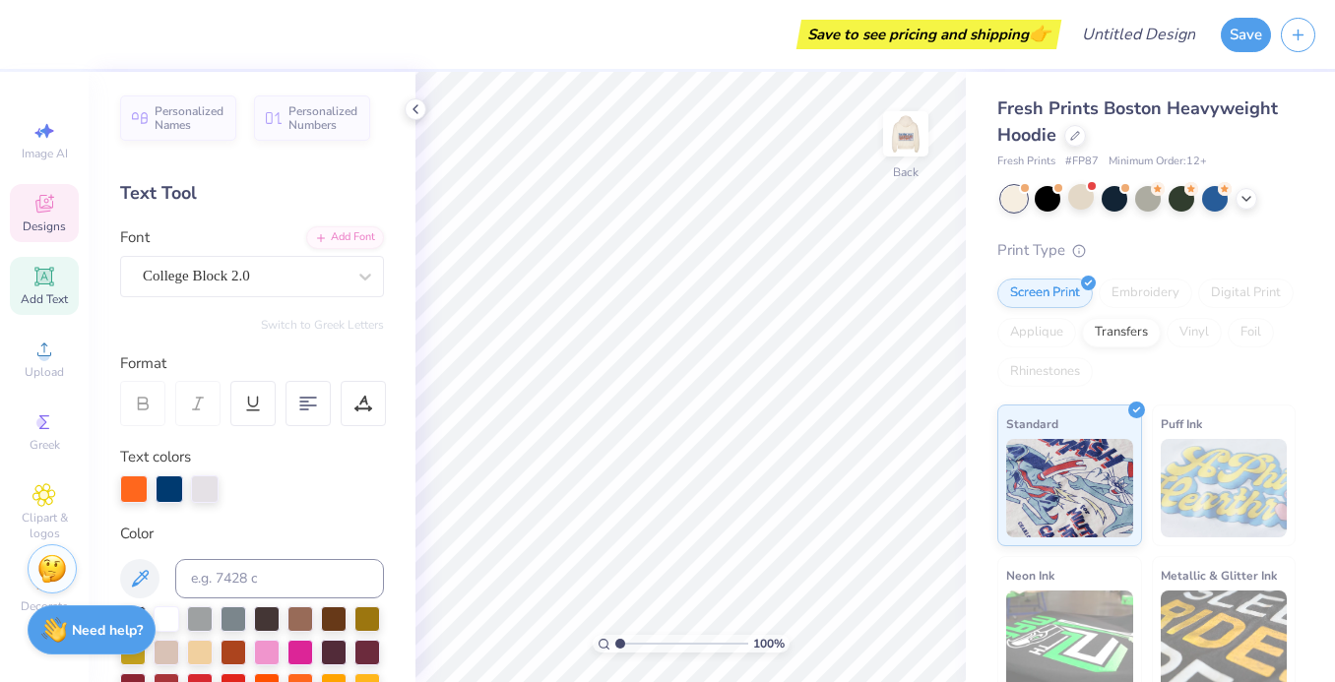
click at [30, 206] on div "Designs" at bounding box center [44, 213] width 69 height 58
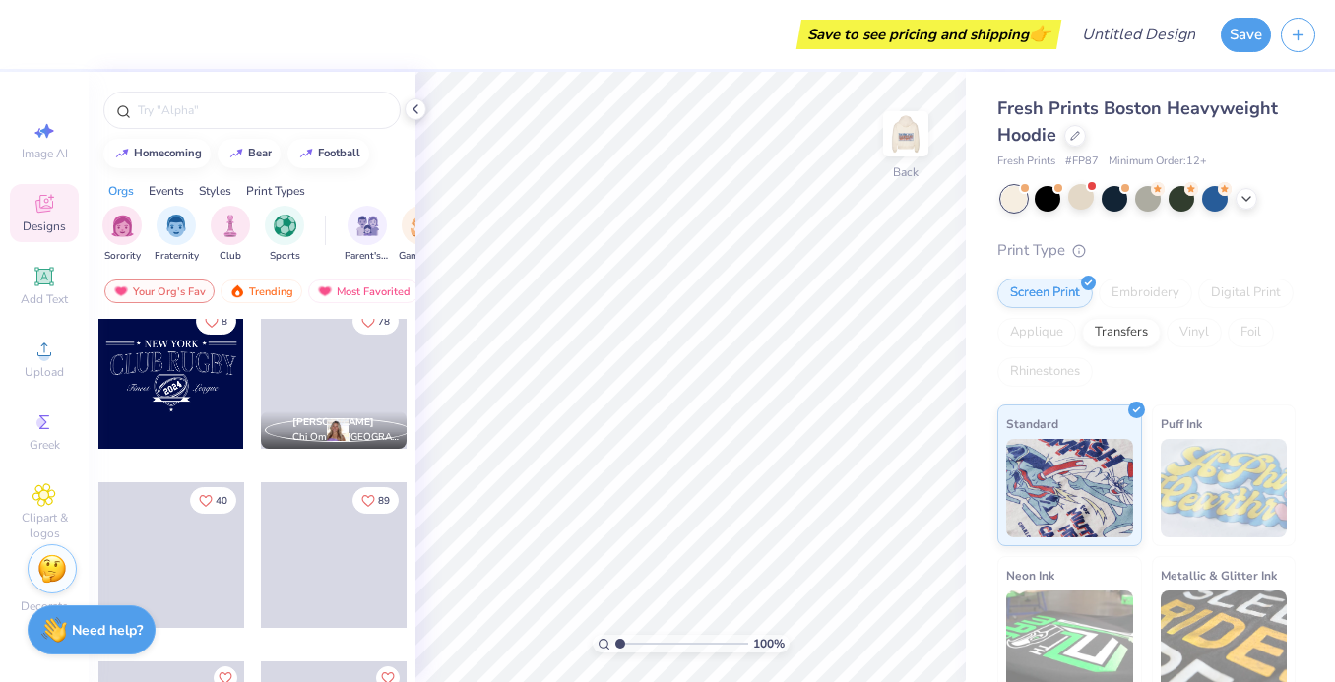
scroll to position [6835, 0]
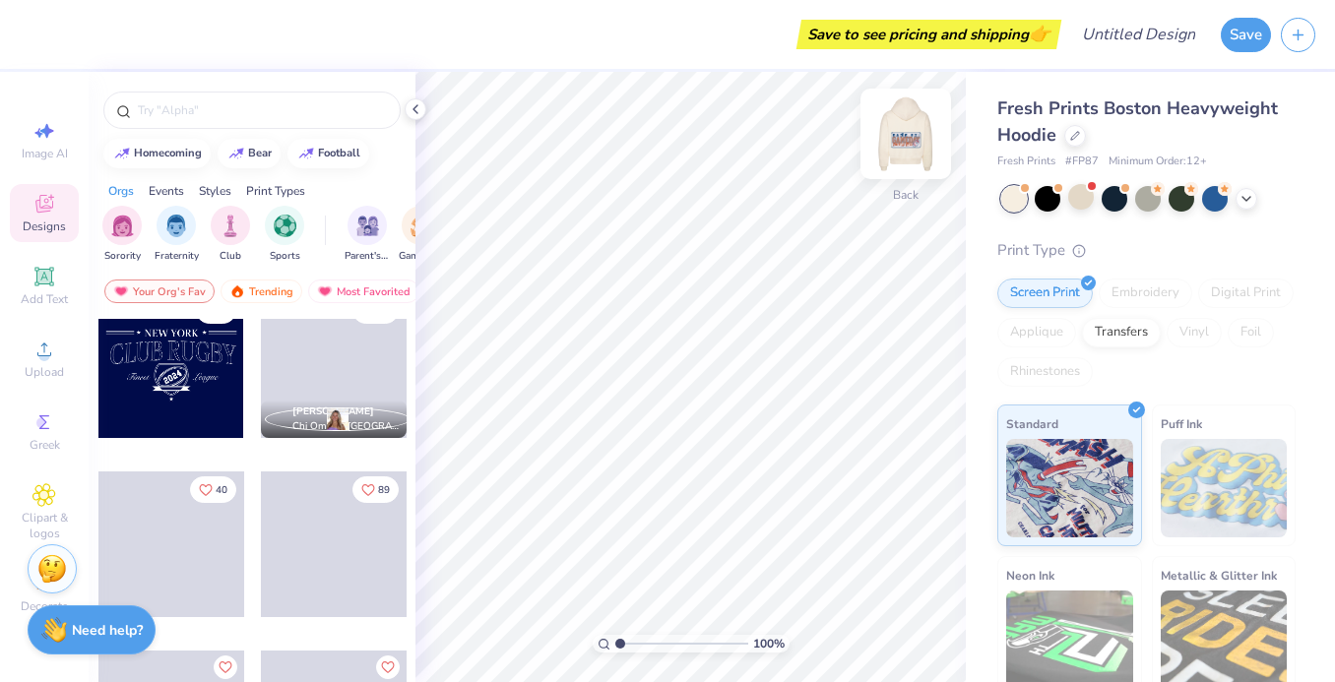
click at [907, 139] on img at bounding box center [905, 133] width 79 height 79
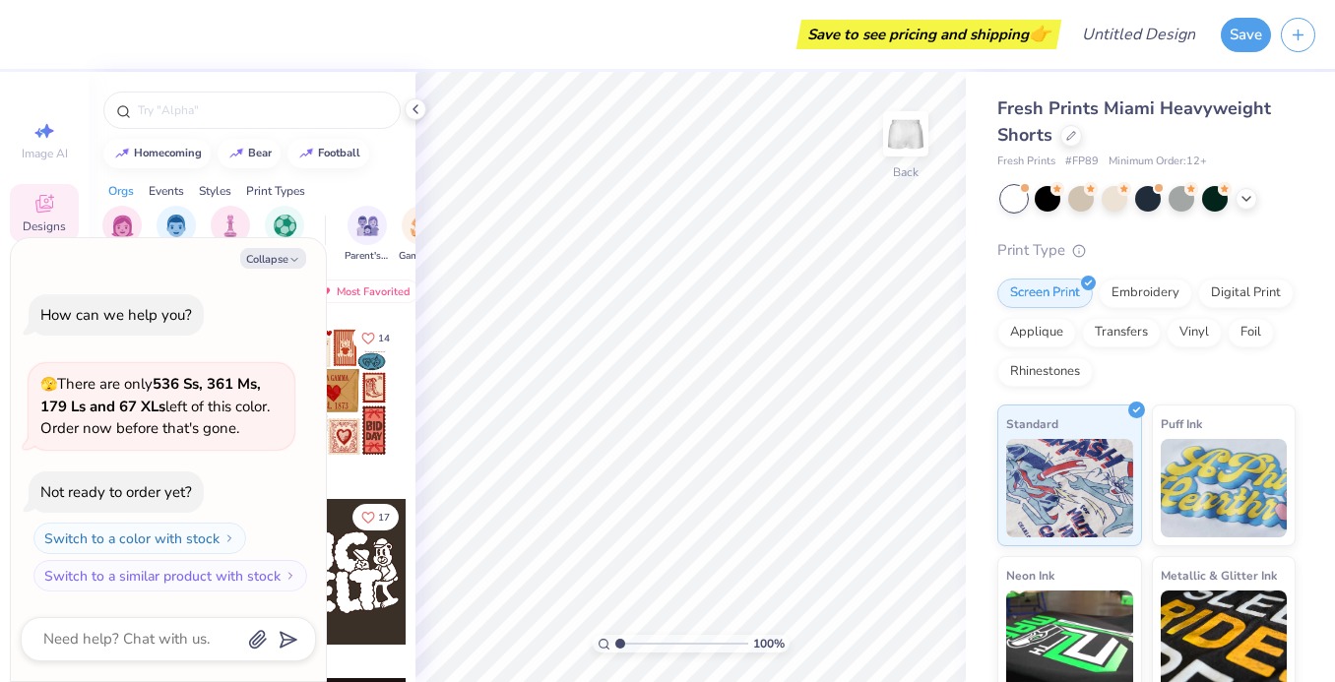
type textarea "x"
